Goal: Task Accomplishment & Management: Use online tool/utility

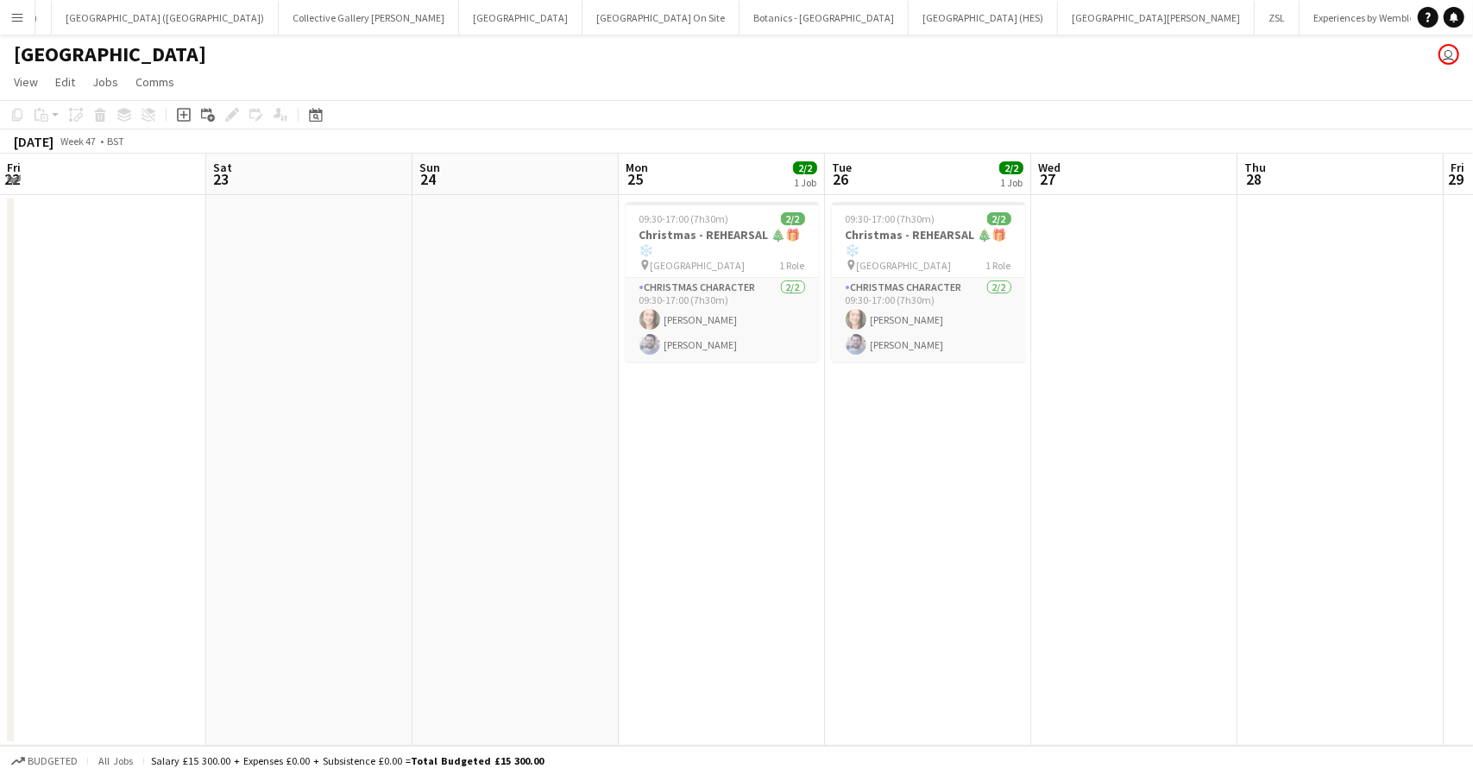
scroll to position [0, 523]
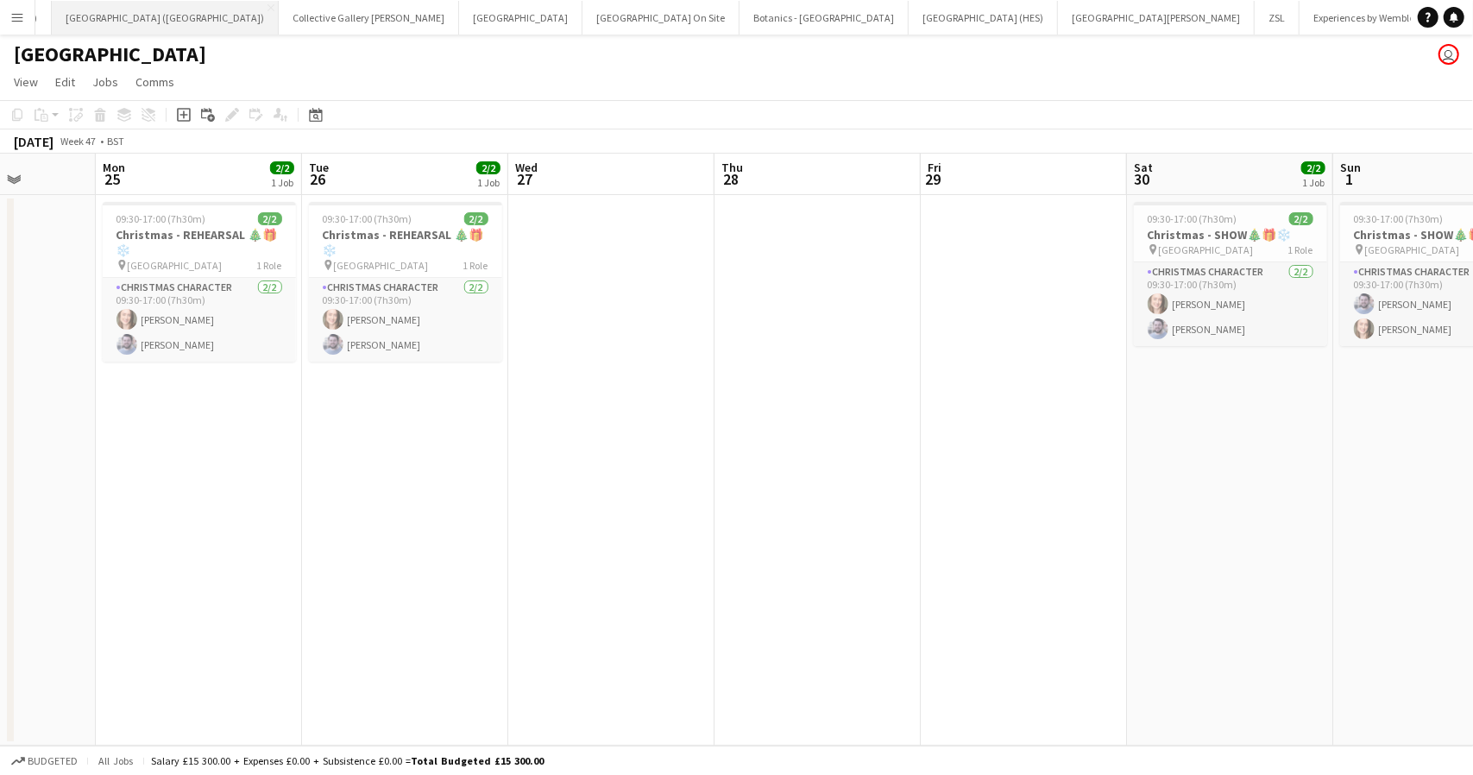
click at [52, 12] on button "[GEOGRAPHIC_DATA] (RMG) Close" at bounding box center [165, 18] width 227 height 34
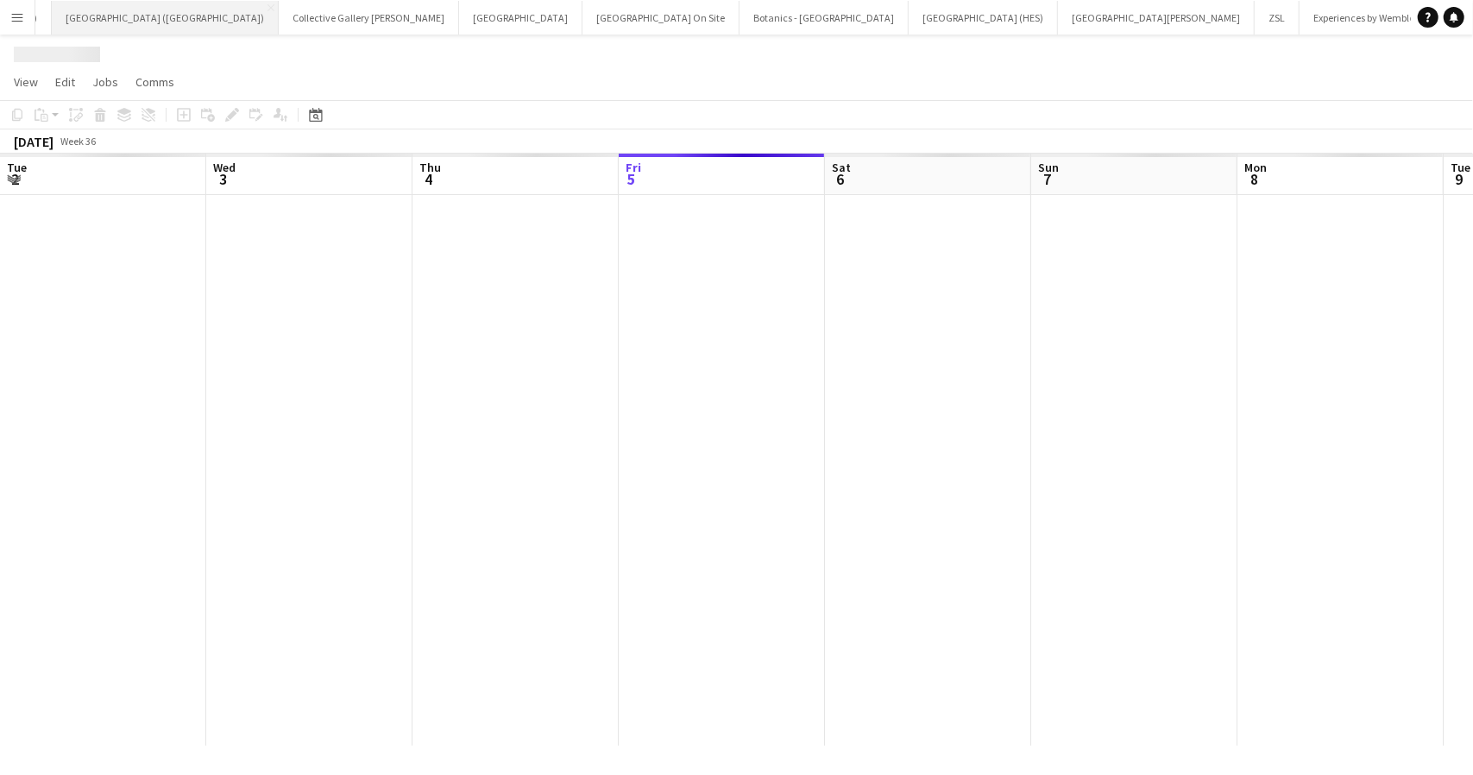
scroll to position [0, 413]
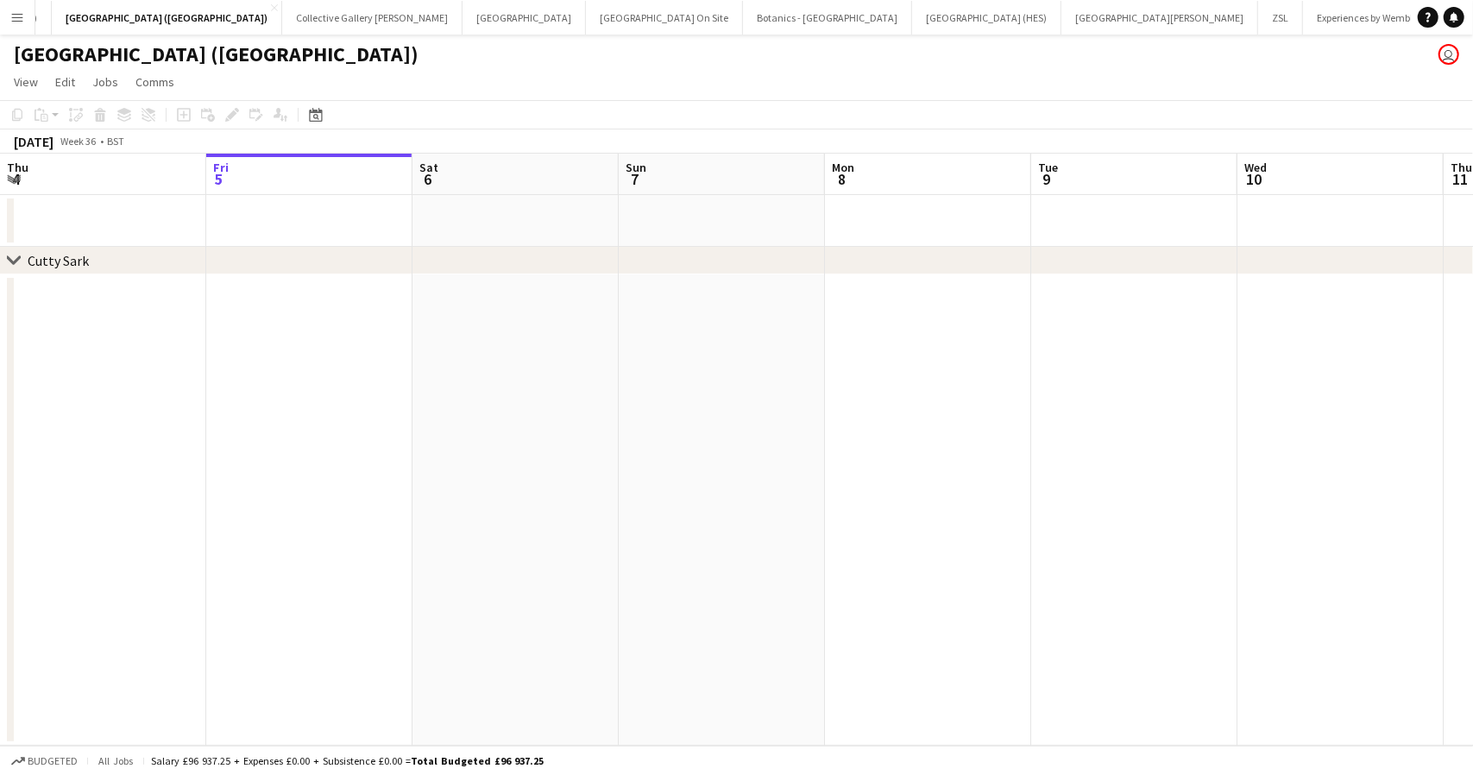
click at [28, 9] on button "Menu" at bounding box center [17, 17] width 35 height 35
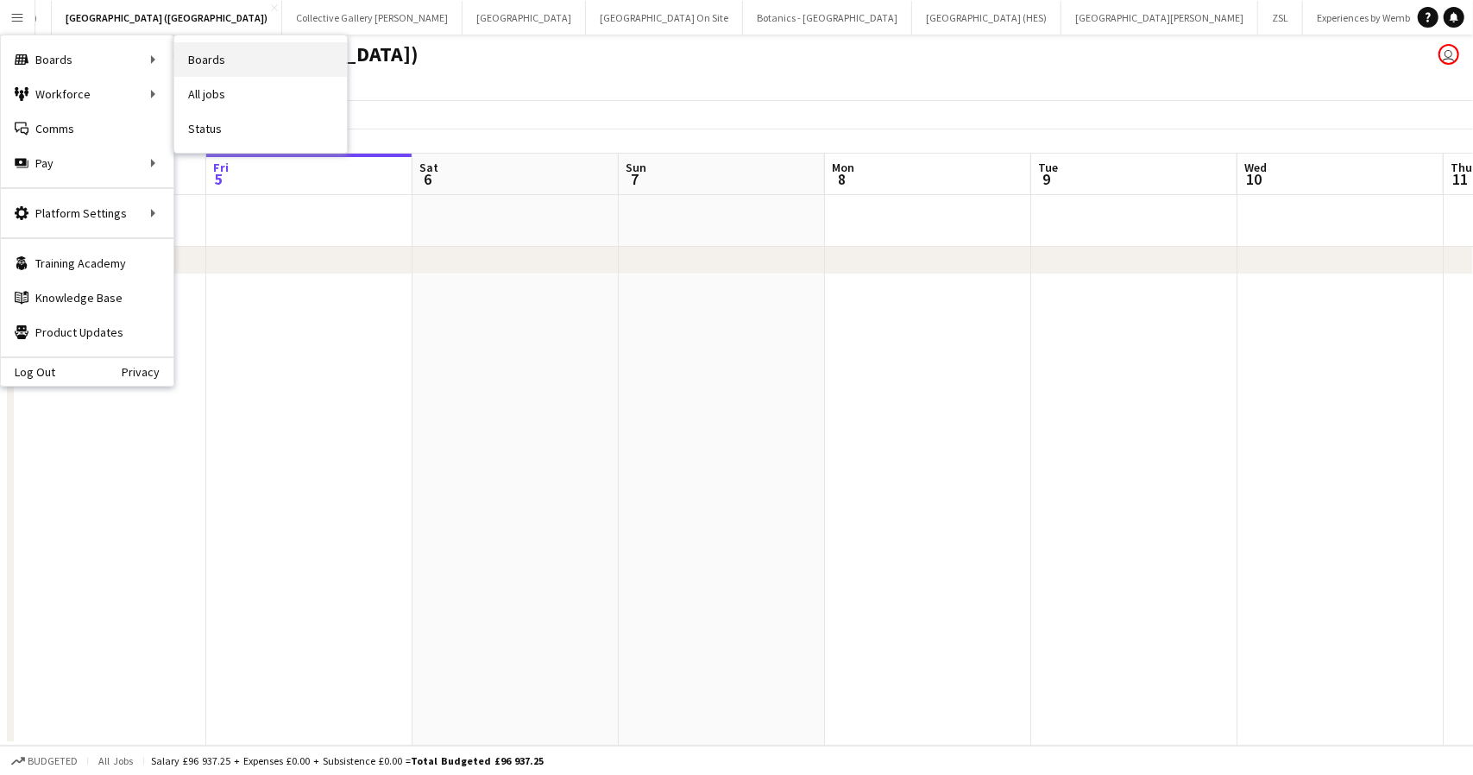
click at [199, 53] on link "Boards" at bounding box center [260, 59] width 173 height 35
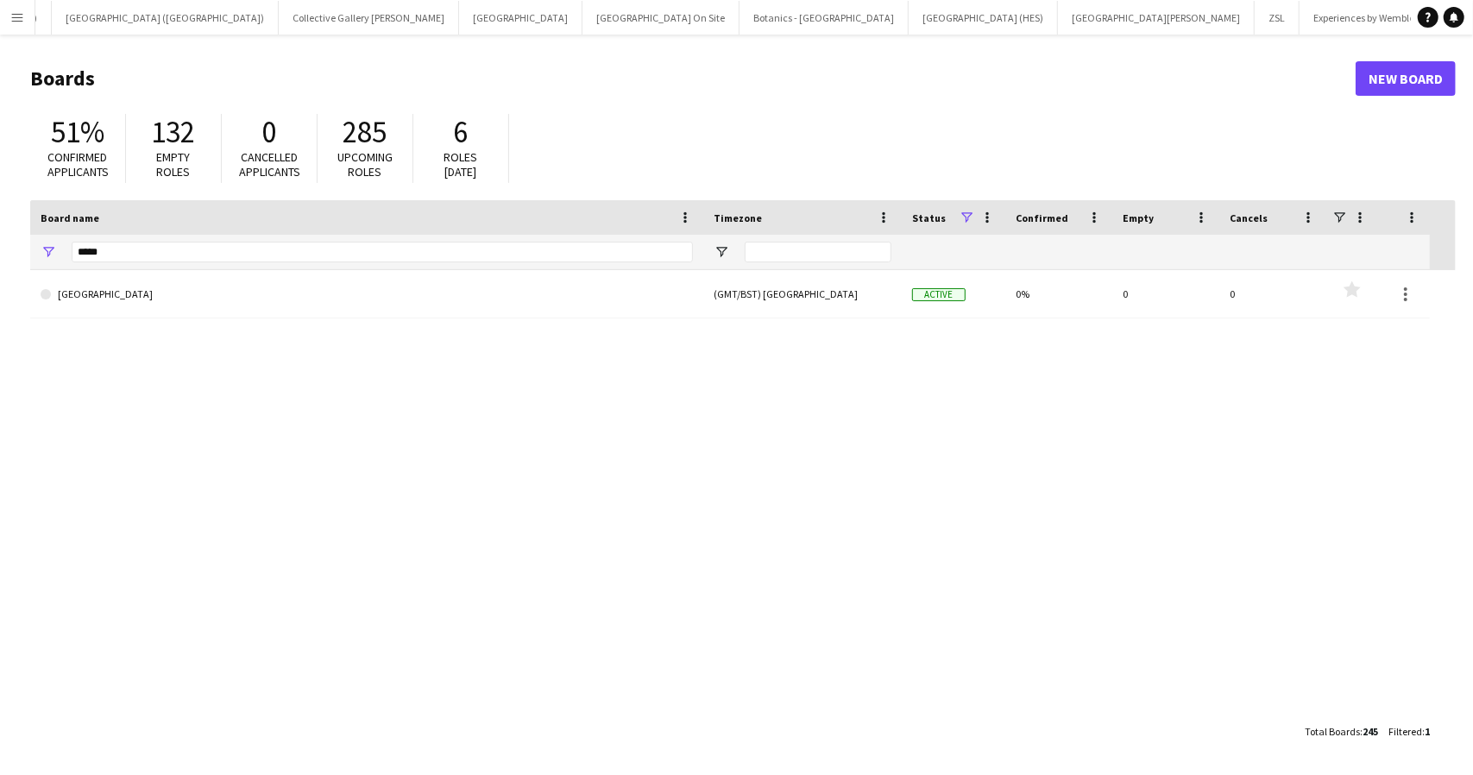
click at [166, 239] on div "*****" at bounding box center [382, 252] width 621 height 35
click at [161, 253] on input "*****" at bounding box center [382, 252] width 621 height 21
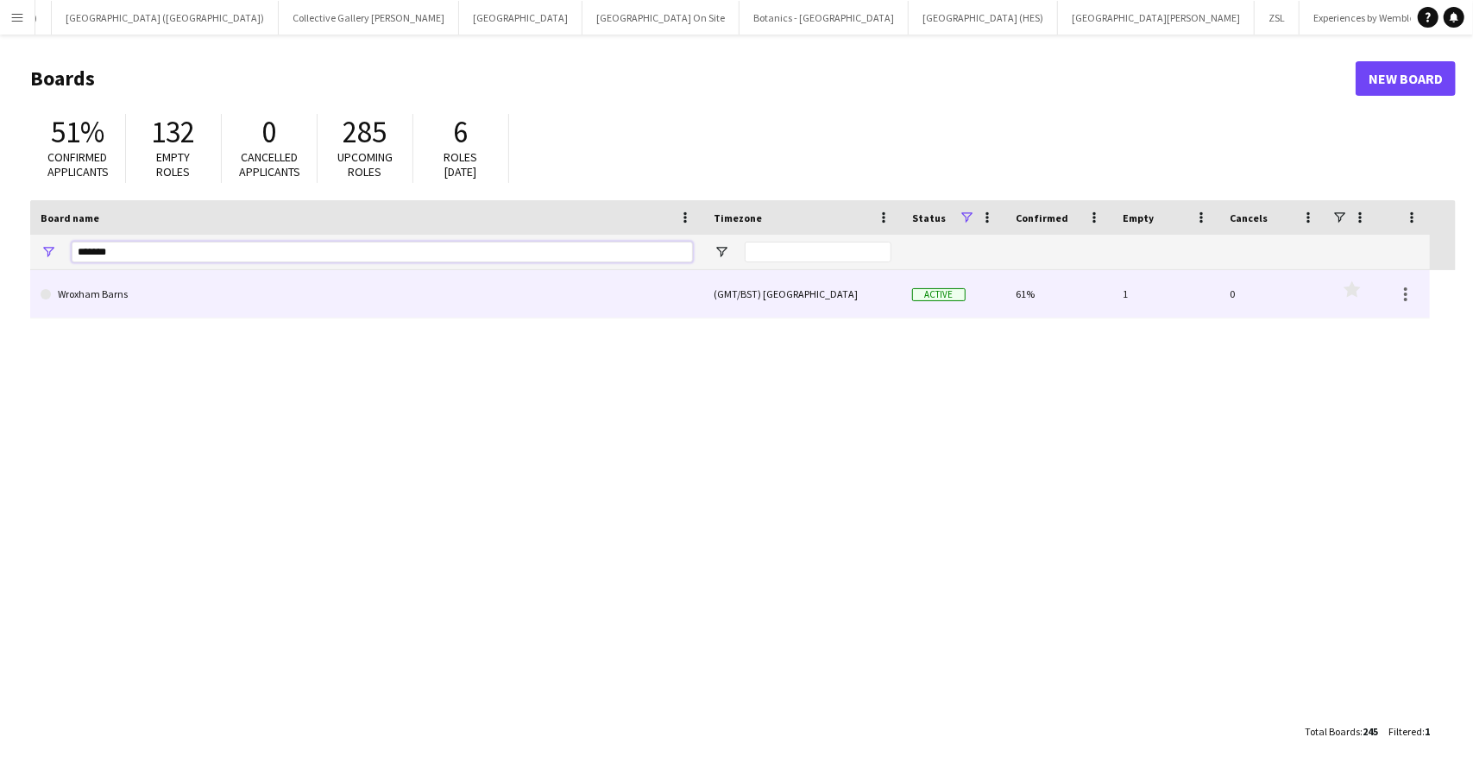
type input "*******"
click at [90, 298] on link "Wroxham Barns" at bounding box center [367, 294] width 652 height 48
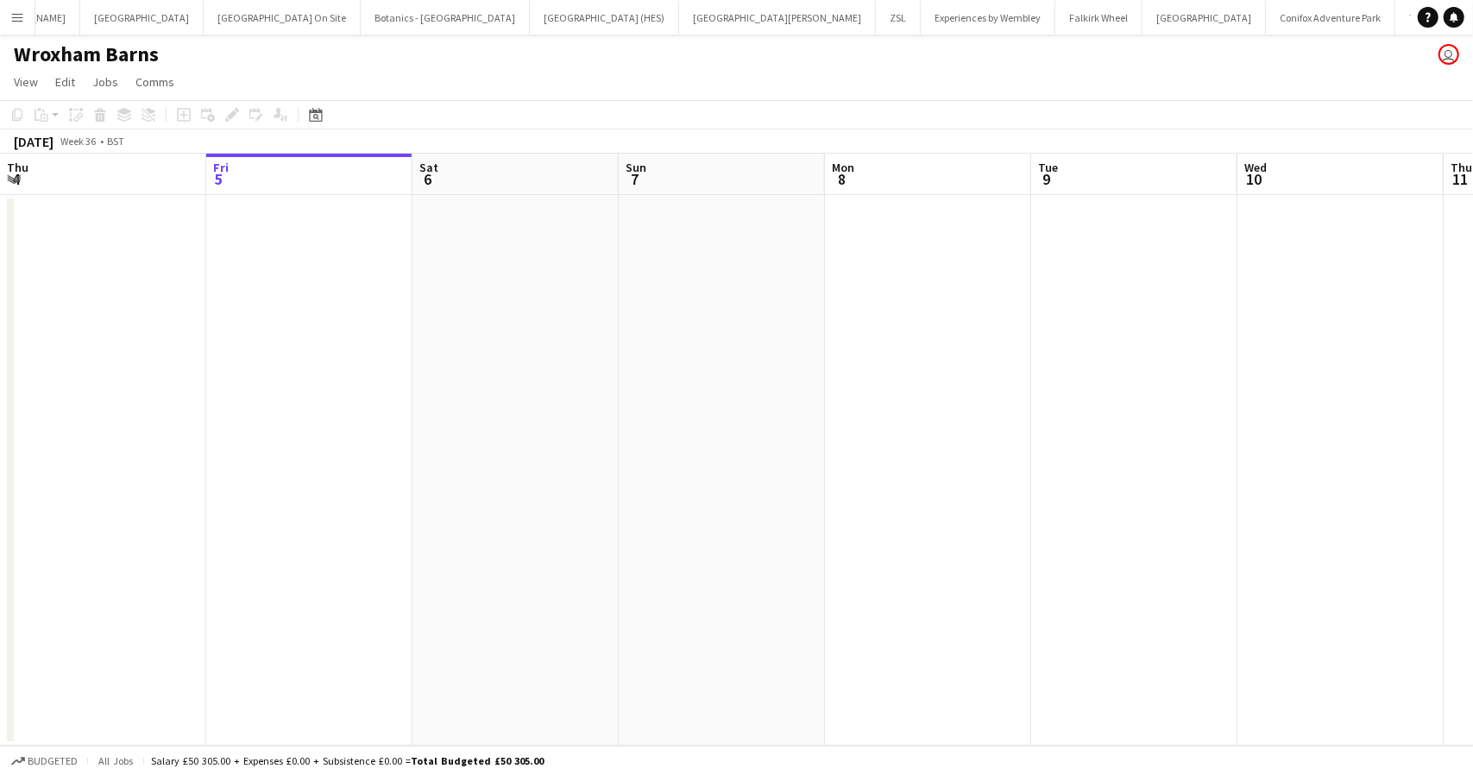
scroll to position [0, 658]
click at [317, 111] on icon at bounding box center [315, 115] width 13 height 14
click at [419, 170] on span "Previous month" at bounding box center [422, 174] width 35 height 35
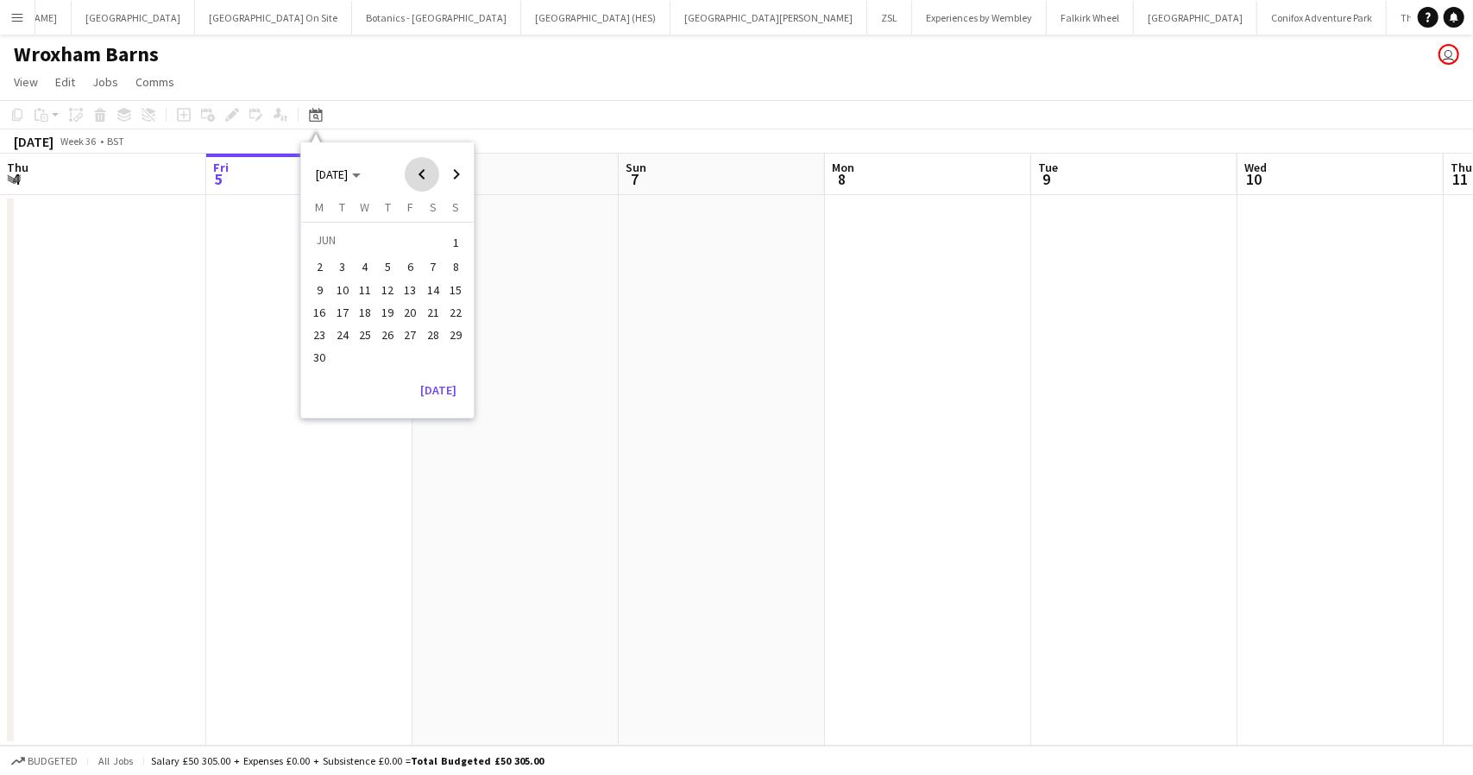
click at [419, 170] on span "Previous month" at bounding box center [422, 174] width 35 height 35
click at [419, 169] on span "Previous month" at bounding box center [422, 174] width 35 height 35
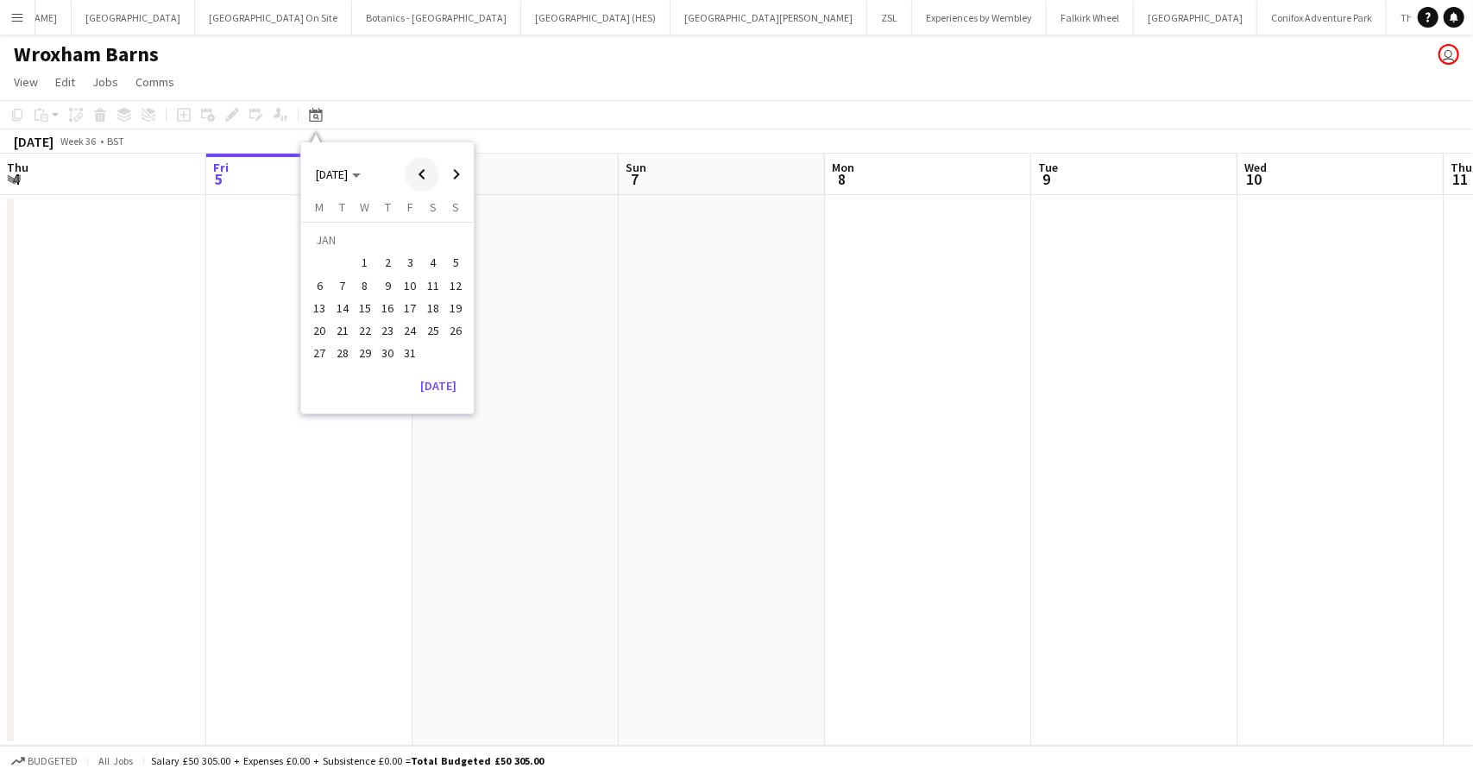
click at [419, 169] on span "Previous month" at bounding box center [422, 174] width 35 height 35
click at [362, 303] on span "18" at bounding box center [365, 312] width 21 height 21
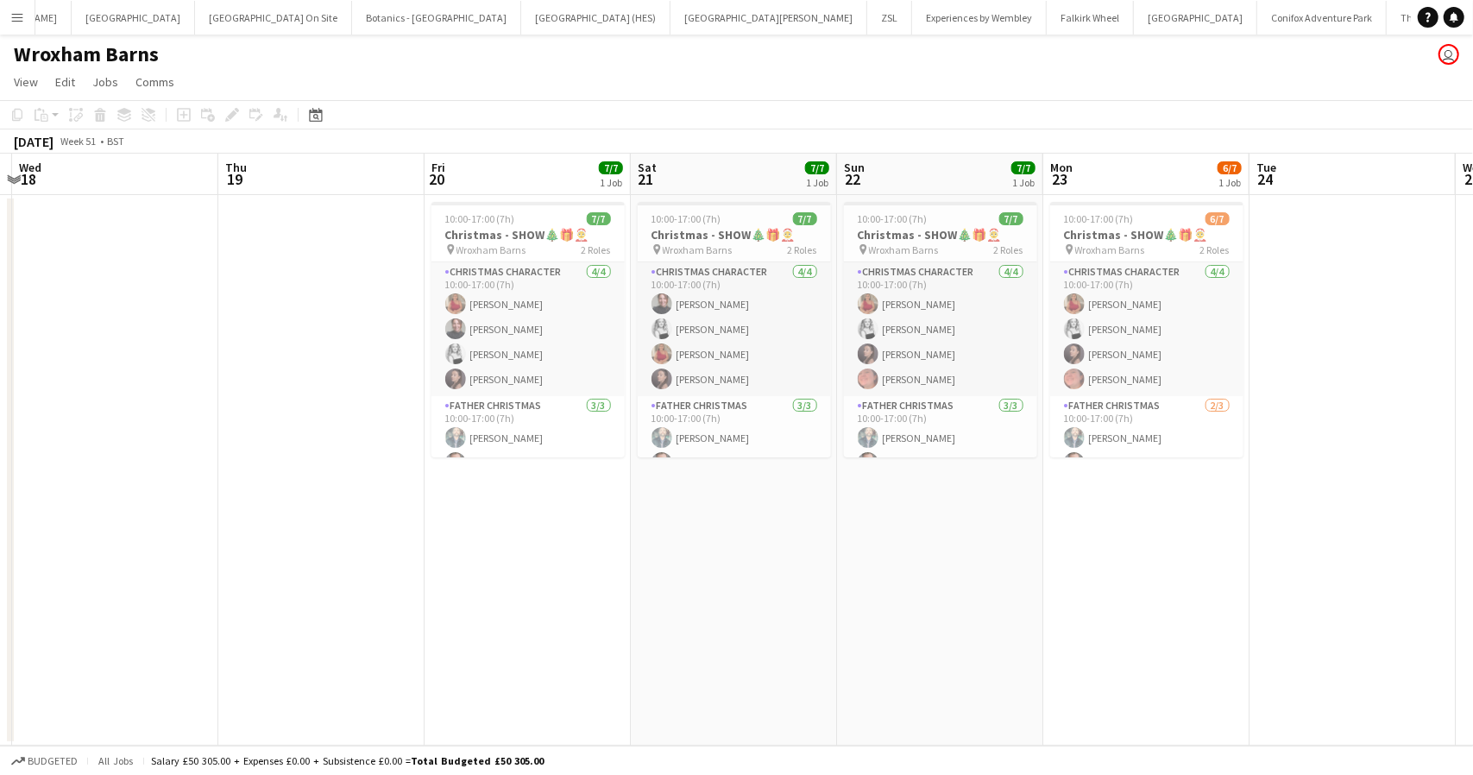
scroll to position [0, 615]
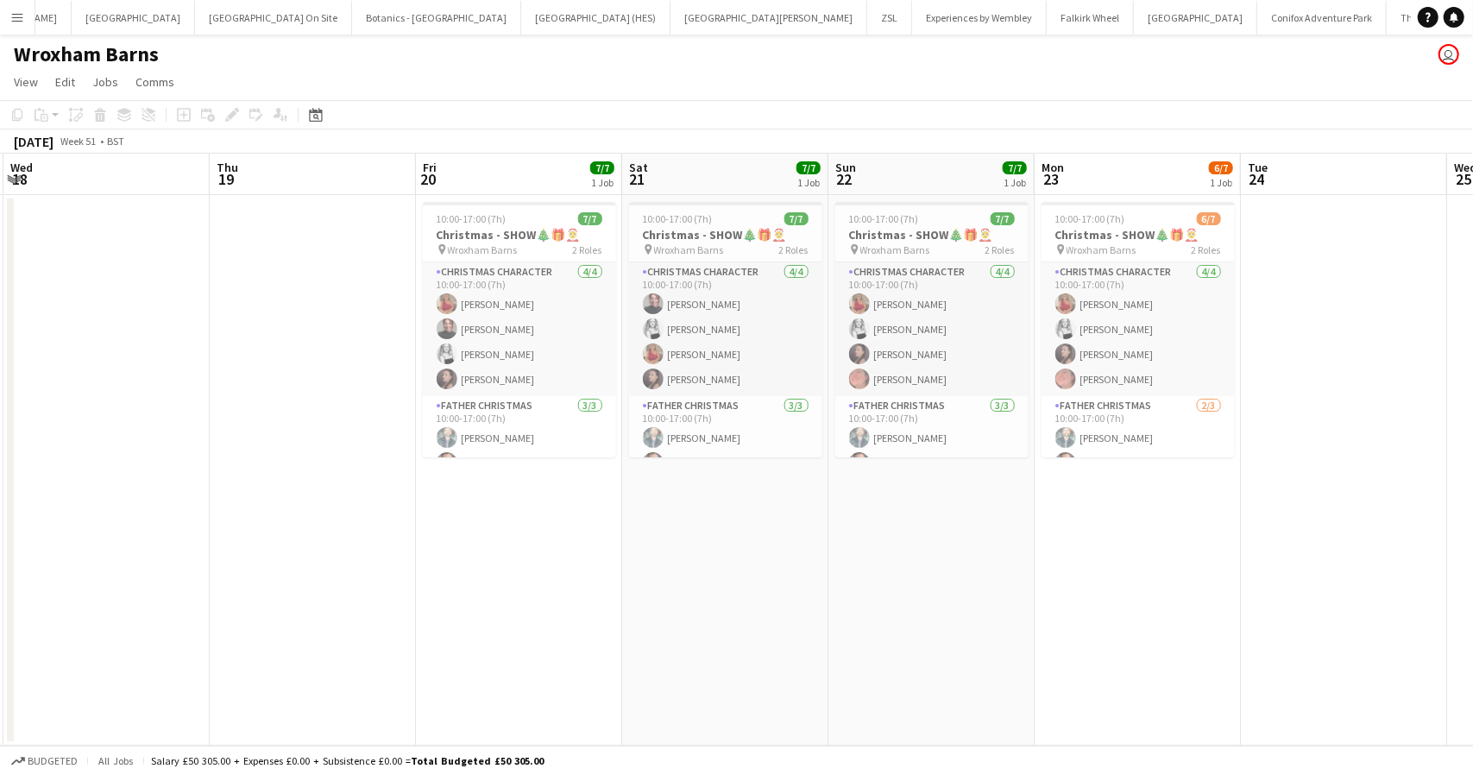
drag, startPoint x: 1050, startPoint y: 582, endPoint x: 616, endPoint y: 614, distance: 435.3
click at [616, 614] on app-calendar-viewport "Sun 15 7/7 1 Job Mon 16 Tue 17 Wed 18 Thu 19 Fri 20 7/7 1 Job Sat 21 7/7 1 Job …" at bounding box center [736, 450] width 1473 height 592
click at [1387, 16] on button "The Barn Close" at bounding box center [1421, 18] width 69 height 34
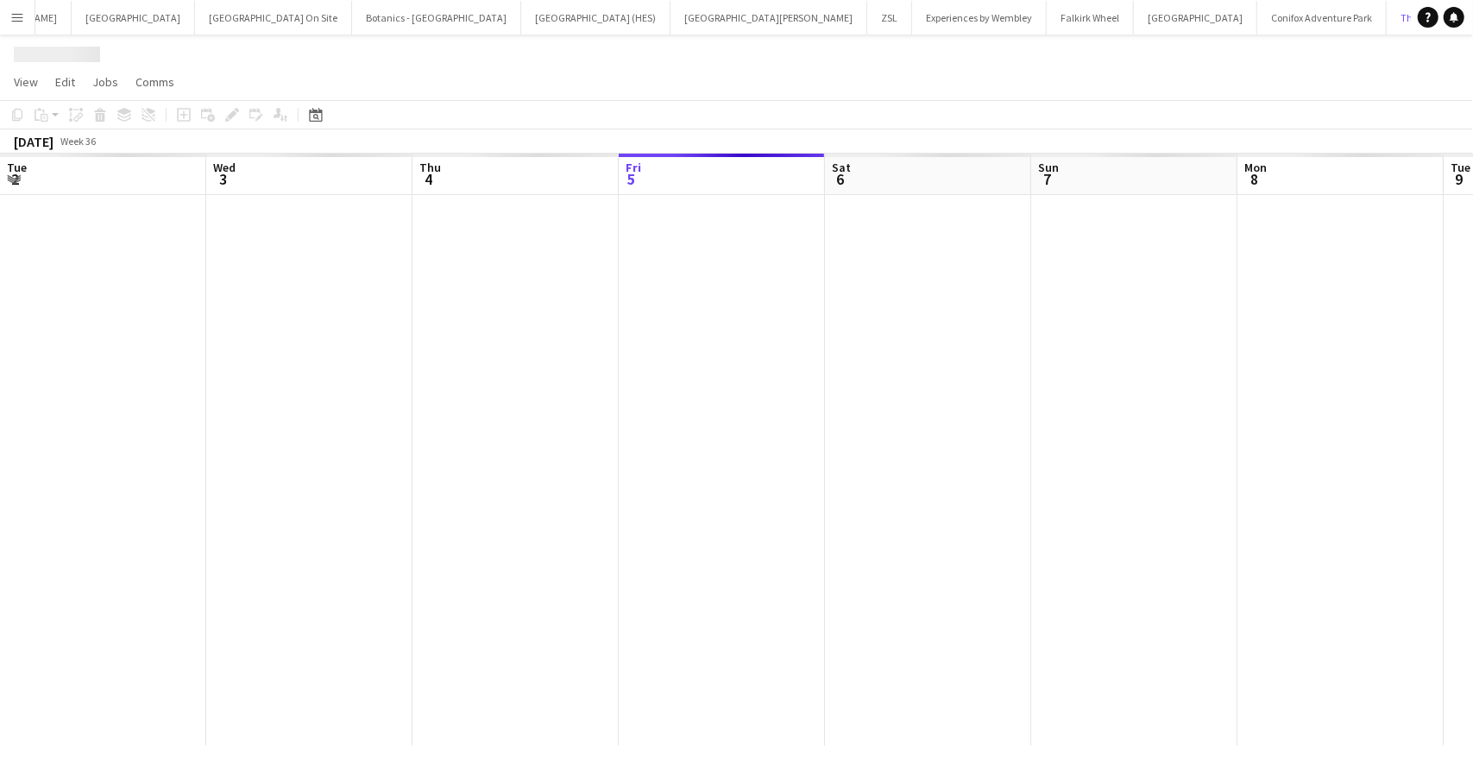
scroll to position [0, 413]
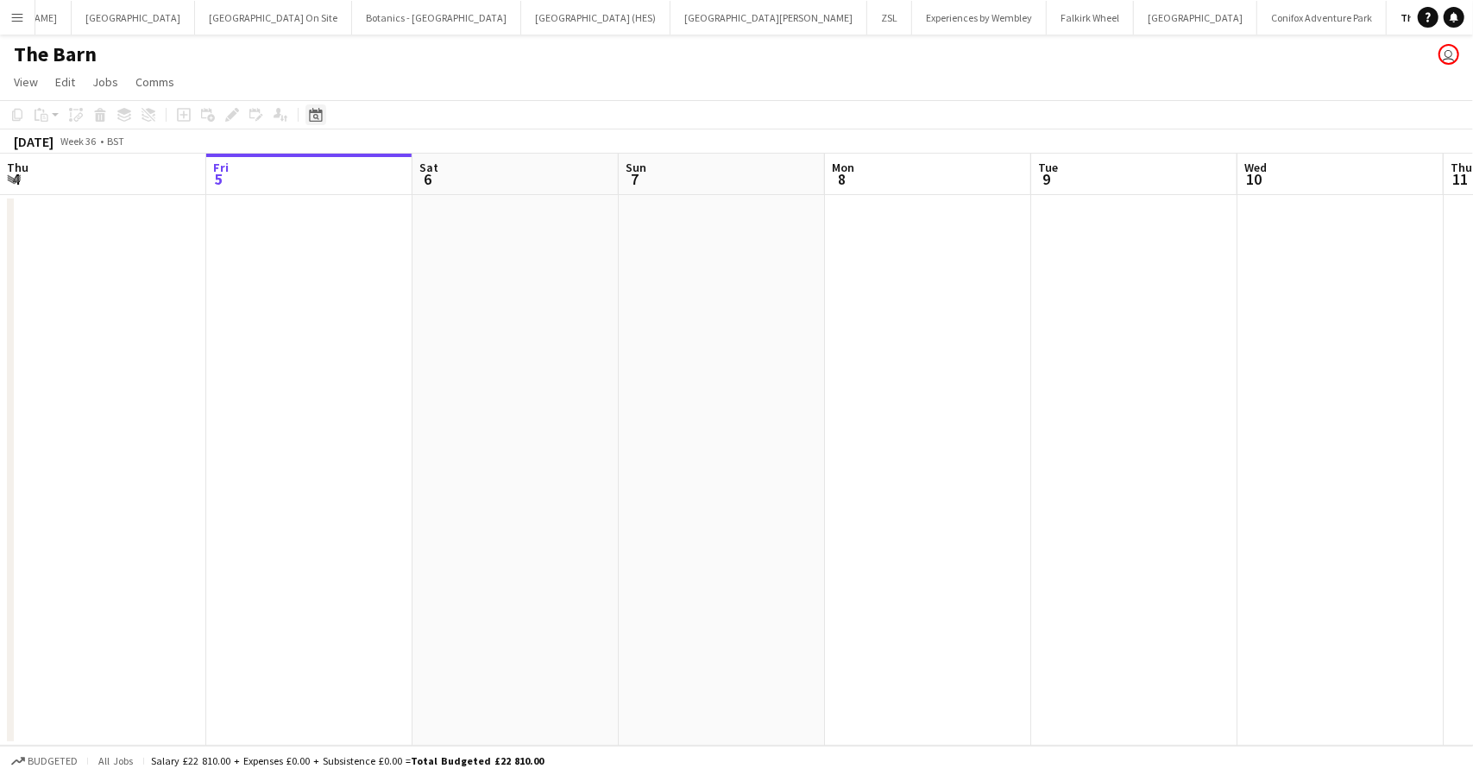
click at [319, 117] on icon "Date picker" at bounding box center [316, 115] width 14 height 14
click at [361, 168] on span "[DATE]" at bounding box center [338, 175] width 45 height 16
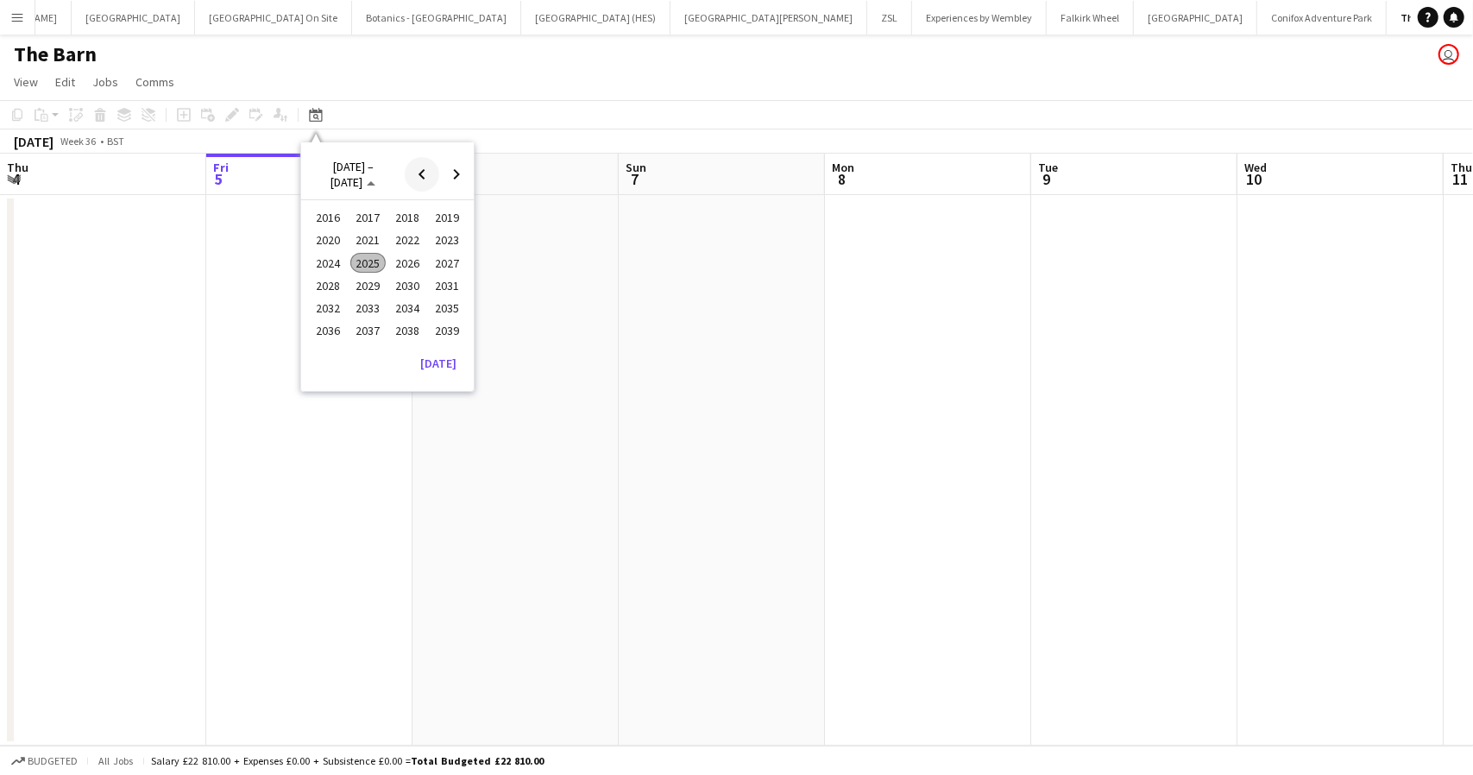
click at [425, 170] on span "Previous 24 years" at bounding box center [422, 174] width 35 height 35
click at [387, 170] on span "[DATE] – [DATE]" at bounding box center [353, 174] width 75 height 31
click at [348, 173] on span "[DATE]" at bounding box center [332, 175] width 32 height 16
click at [447, 180] on span "Next 24 years" at bounding box center [456, 174] width 35 height 35
click at [380, 256] on span "2025" at bounding box center [367, 263] width 35 height 21
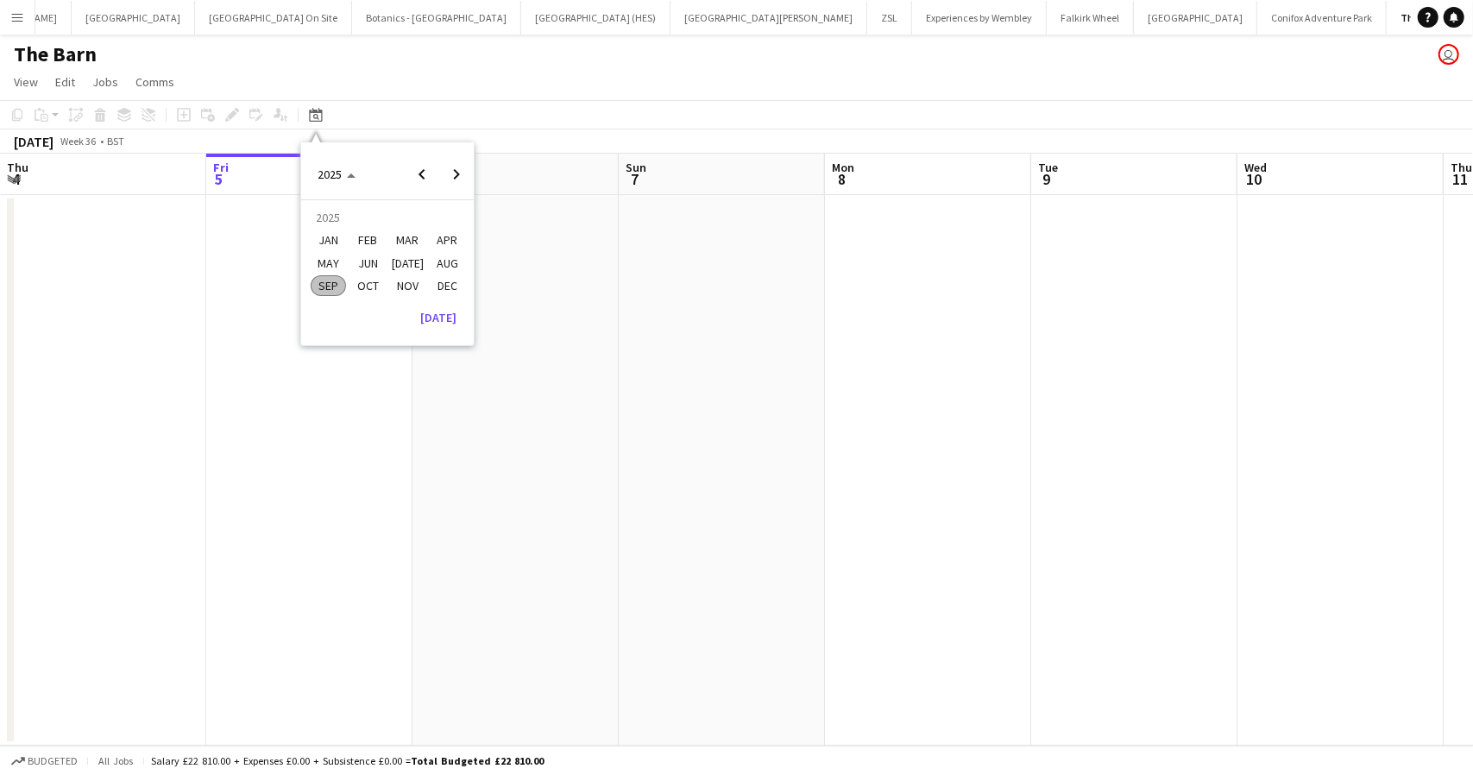
click at [332, 237] on span "JAN" at bounding box center [328, 240] width 35 height 21
click at [413, 301] on span "17" at bounding box center [410, 308] width 21 height 21
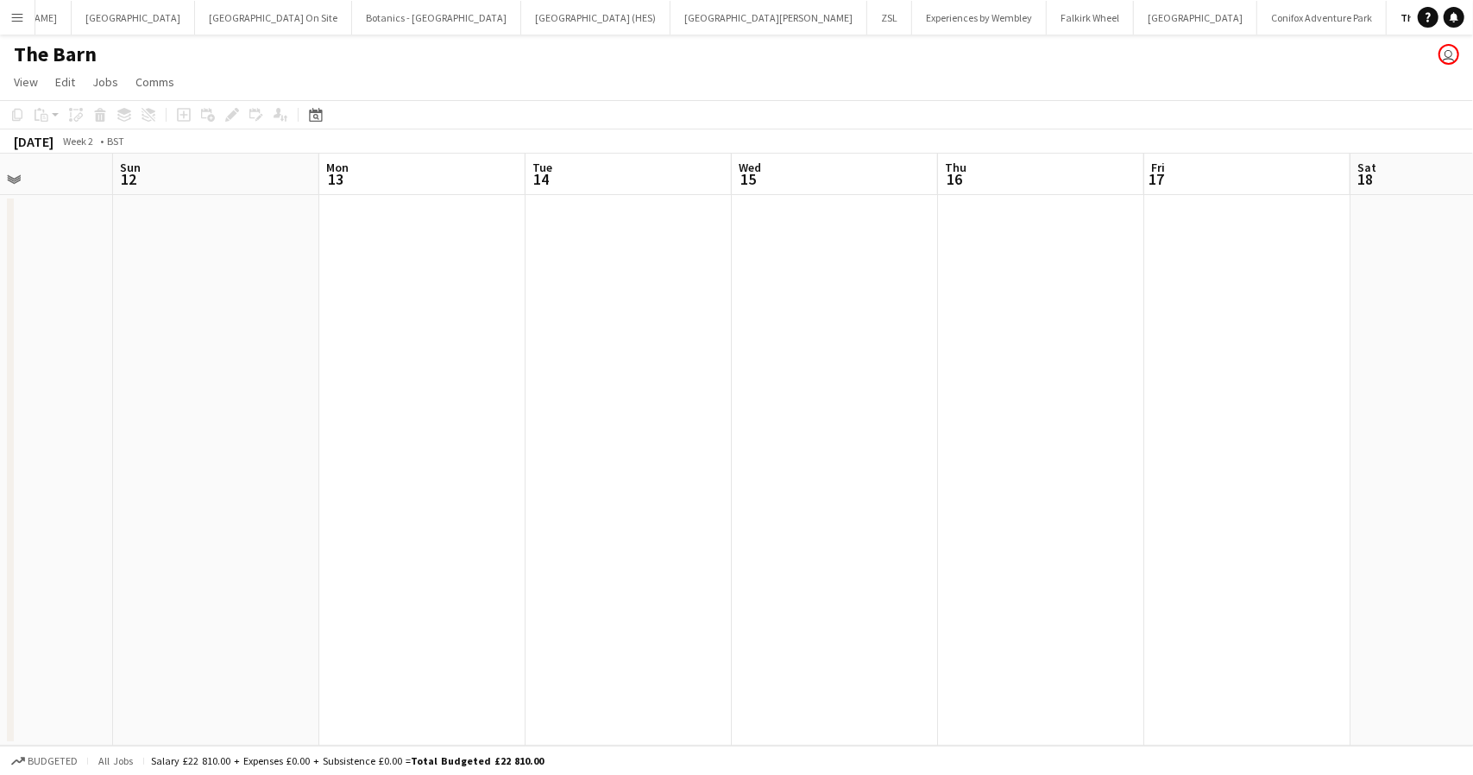
drag, startPoint x: 373, startPoint y: 382, endPoint x: 781, endPoint y: 406, distance: 408.9
click at [1251, 381] on app-calendar-viewport "Thu 9 Fri 10 Sat 11 Sun 12 Mon 13 Tue 14 Wed 15 Thu 16 Fri 17 Sat 18 Sun 19 Mon…" at bounding box center [736, 450] width 1473 height 592
drag, startPoint x: 449, startPoint y: 421, endPoint x: 328, endPoint y: 431, distance: 121.2
click at [1095, 367] on app-calendar-viewport "Sun 5 Mon 6 Tue 7 Wed 8 Thu 9 Fri 10 Sat 11 Sun 12 Mon 13 Tue 14 Wed 15 Thu 16 …" at bounding box center [736, 450] width 1473 height 592
drag, startPoint x: 261, startPoint y: 432, endPoint x: 950, endPoint y: 364, distance: 692.9
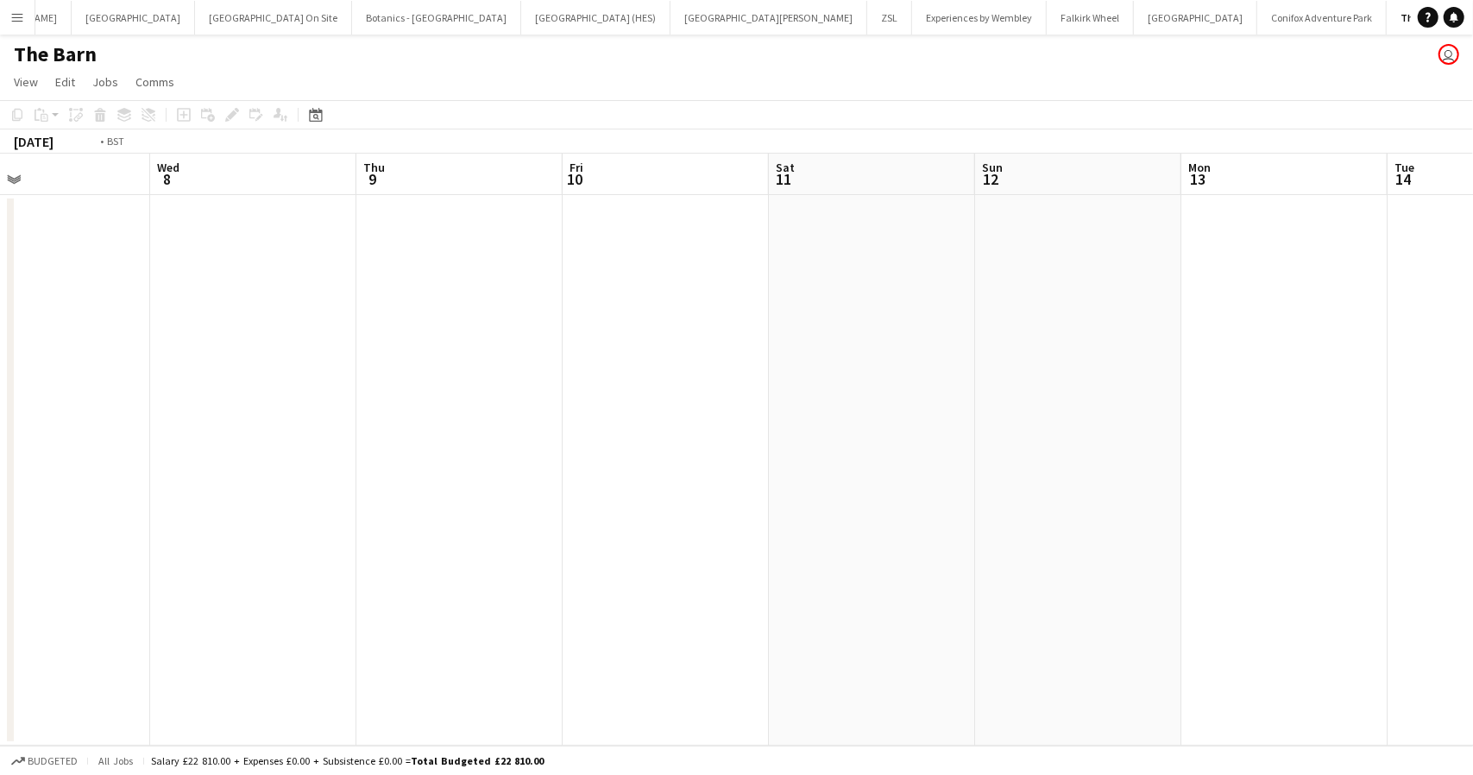
click at [1013, 363] on app-calendar-viewport "Sun 5 Mon 6 Tue 7 Wed 8 Thu 9 Fri 10 Sat 11 Sun 12 Mon 13 Tue 14 Wed 15 Thu 16 …" at bounding box center [736, 450] width 1473 height 592
drag, startPoint x: 791, startPoint y: 362, endPoint x: 816, endPoint y: 362, distance: 25.9
click at [809, 362] on app-calendar-viewport "Sun 29 Mon 30 Tue 31 Wed 1 Thu 2 Fri 3 Sat 4 Sun 5 Mon 6 Tue 7 Wed 8 Thu 9 Fri …" at bounding box center [736, 450] width 1473 height 592
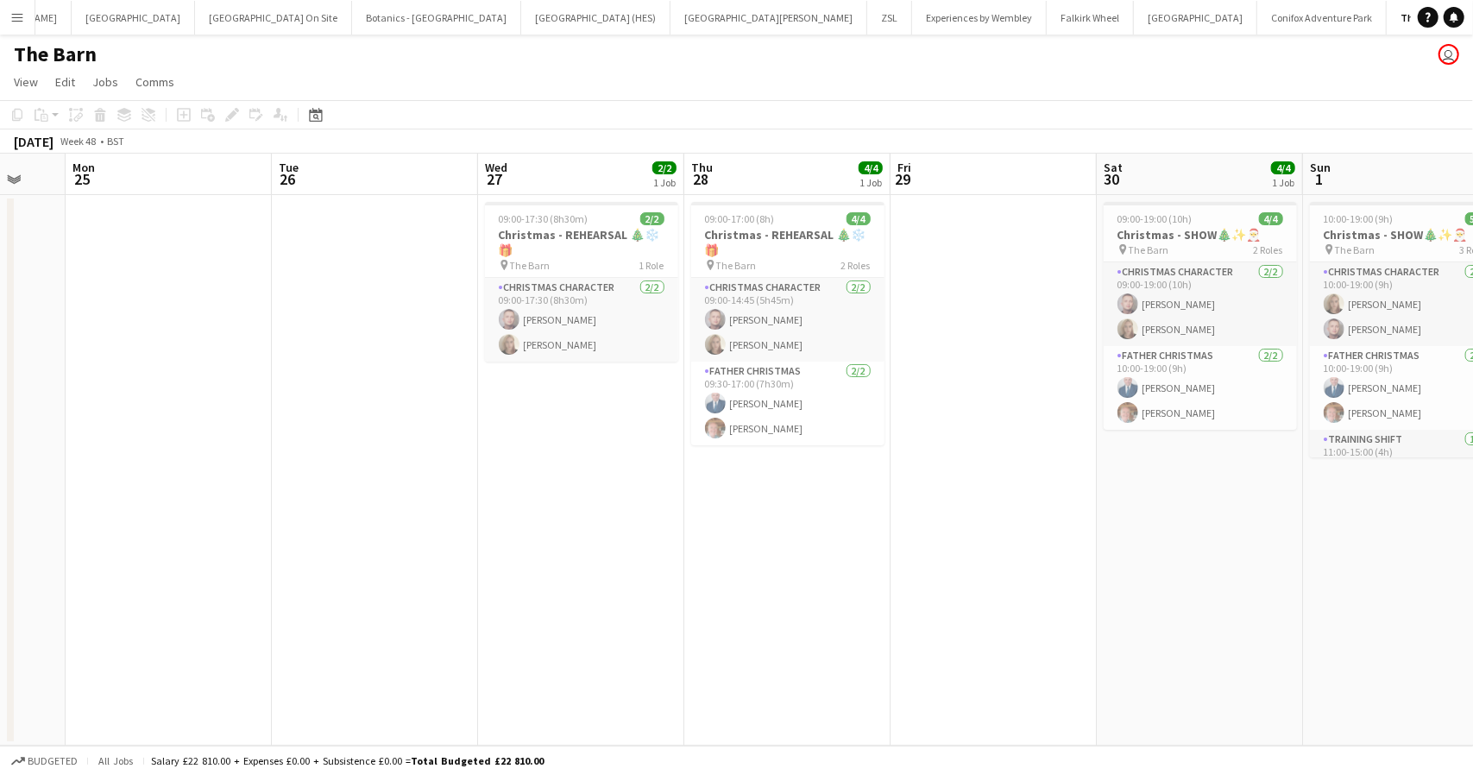
scroll to position [0, 551]
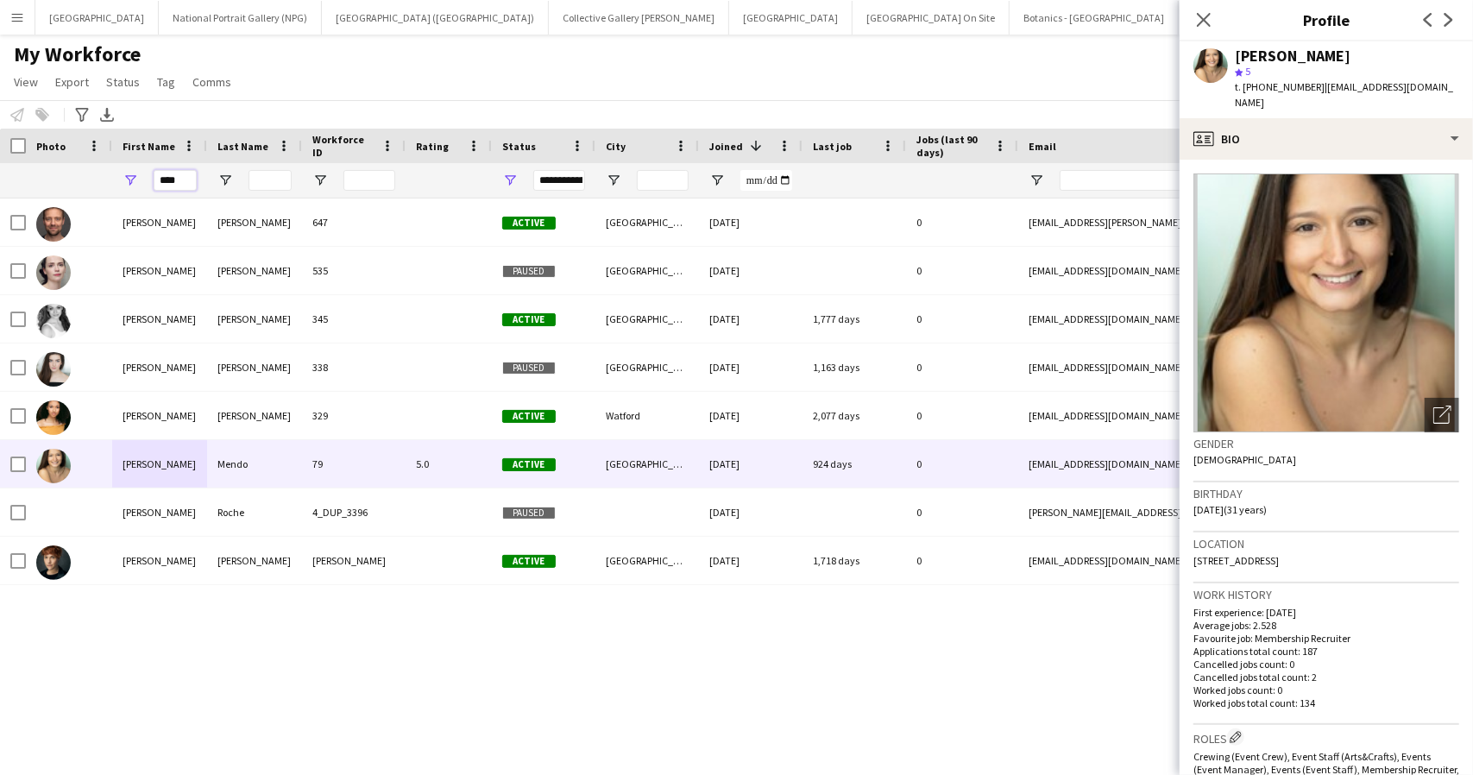
click at [176, 177] on input "****" at bounding box center [175, 180] width 43 height 21
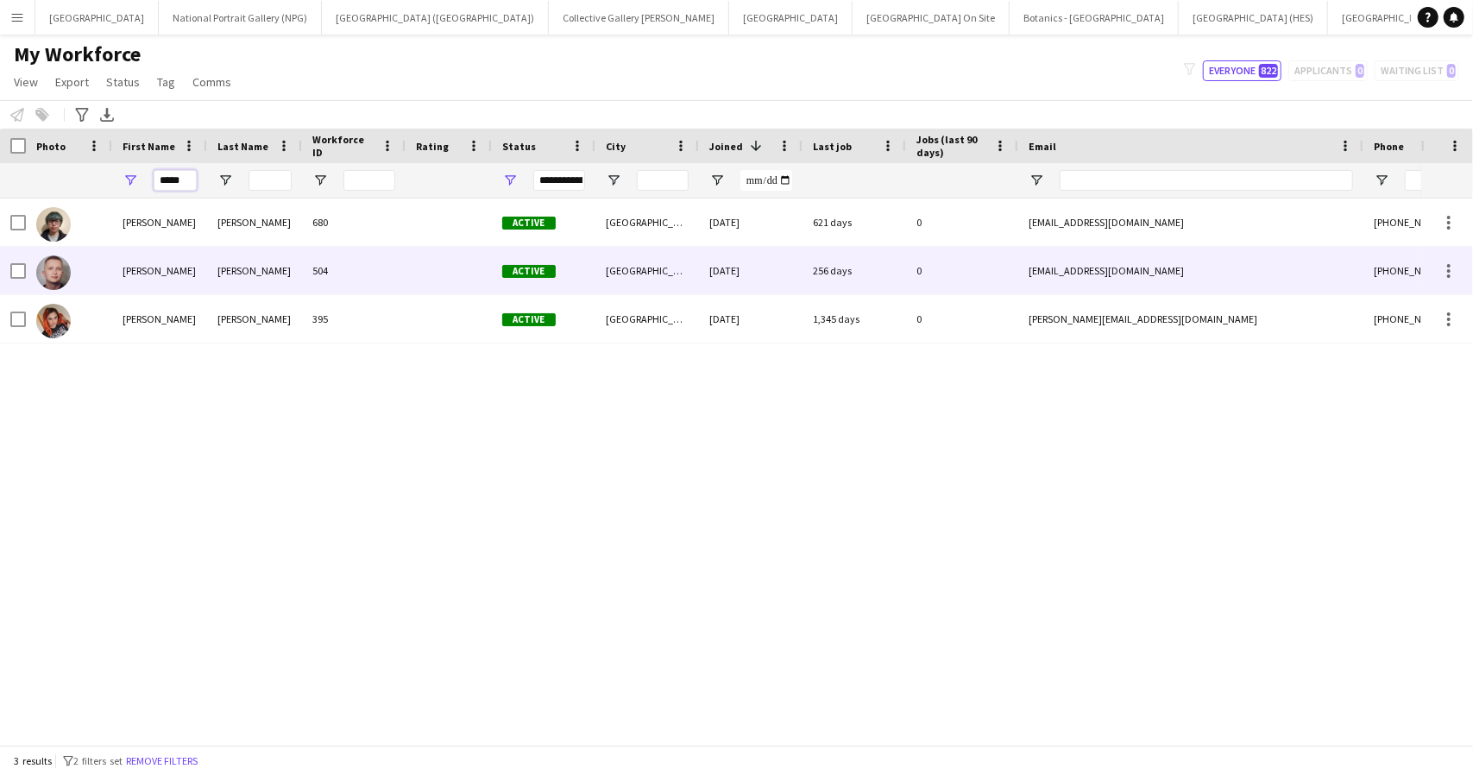
type input "*****"
click at [183, 275] on div "Joshua" at bounding box center [159, 270] width 95 height 47
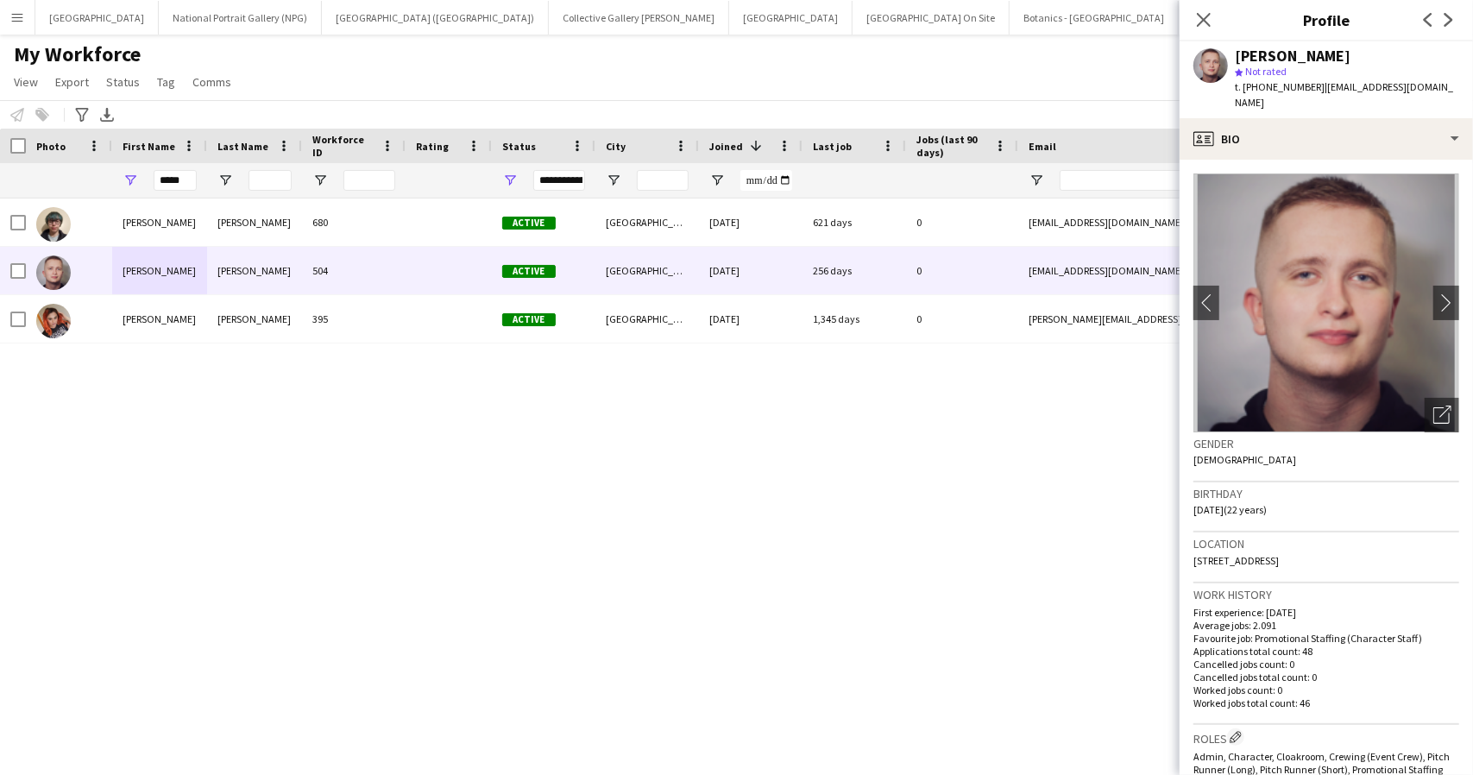
drag, startPoint x: 1315, startPoint y: 87, endPoint x: 1456, endPoint y: 91, distance: 140.7
click at [1456, 91] on div "Joshua Bennett star Not rated t. +447787377526 | joshzulubennett@hotmail.co.uk" at bounding box center [1326, 79] width 293 height 77
